Goal: Complete application form

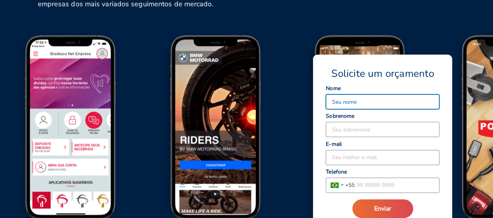
scroll to position [974, 0]
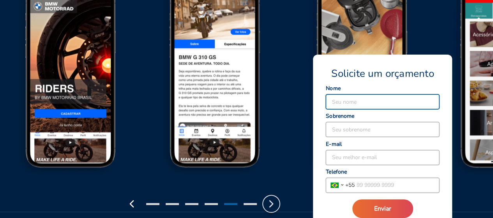
click at [271, 205] on polyline "button" at bounding box center [271, 204] width 3 height 6
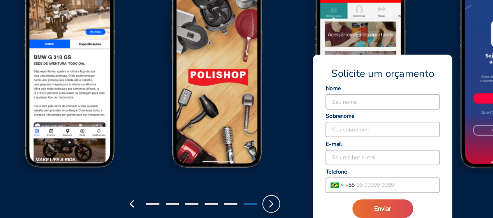
click at [271, 205] on polyline "button" at bounding box center [271, 204] width 3 height 6
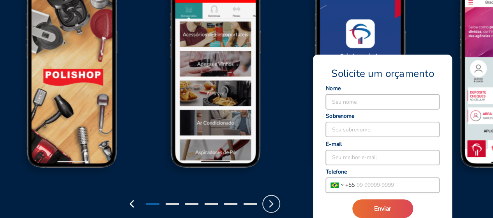
click at [271, 205] on polyline "button" at bounding box center [271, 204] width 3 height 6
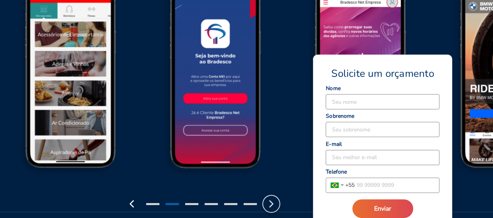
click at [271, 205] on polyline "button" at bounding box center [271, 204] width 3 height 6
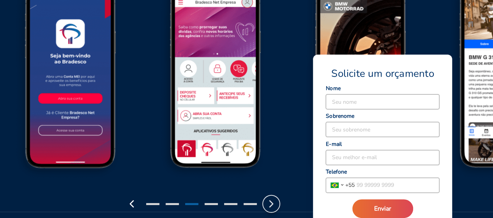
click at [271, 205] on polyline "button" at bounding box center [271, 204] width 3 height 6
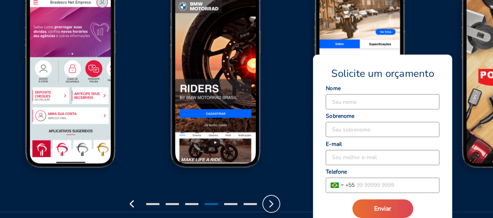
click at [271, 205] on polyline "button" at bounding box center [271, 204] width 3 height 6
click at [345, 101] on input at bounding box center [382, 101] width 113 height 15
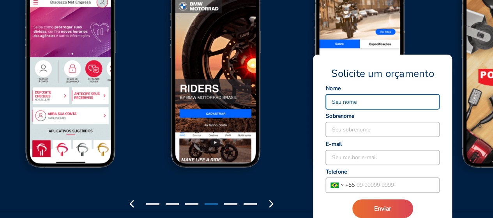
type input "Luiz"
type input "Ferrera"
type input "luiz@guarutech.com"
type input "(11) 98808-5909"
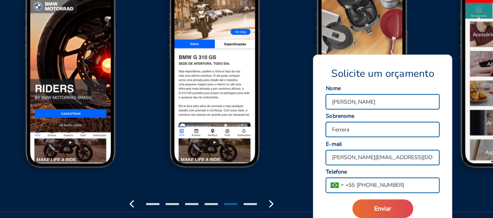
click at [394, 157] on input "luiz@guarutech.com" at bounding box center [382, 157] width 113 height 15
type input "luiz@guarutech.com.br"
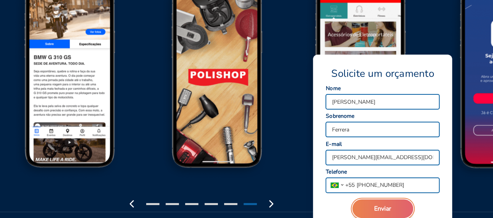
click at [397, 209] on button "Enviar" at bounding box center [382, 208] width 61 height 19
